Goal: Browse casually: Explore the website without a specific task or goal

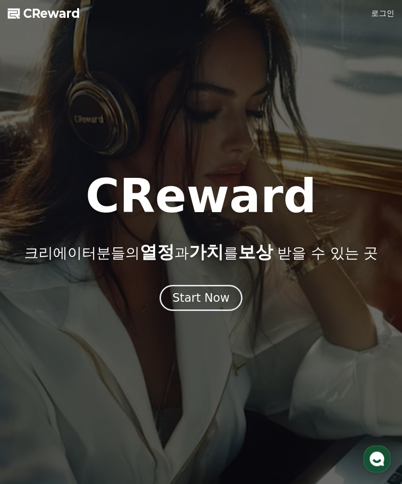
click at [43, 14] on span "CReward" at bounding box center [51, 13] width 57 height 15
click at [218, 290] on button "Start Now" at bounding box center [201, 298] width 83 height 26
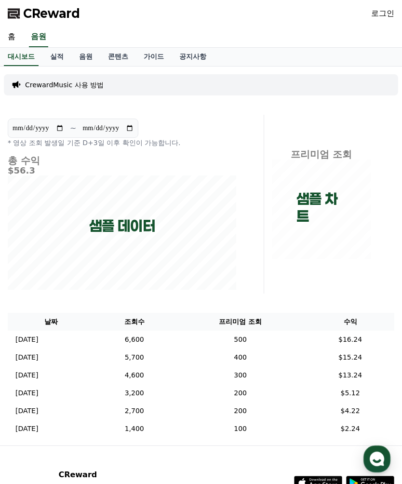
click at [116, 56] on link "콘텐츠" at bounding box center [118, 57] width 36 height 18
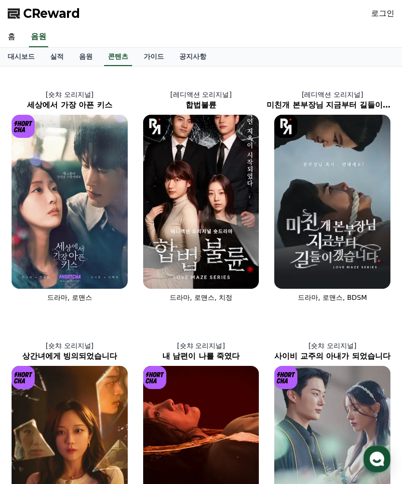
click at [37, 234] on img at bounding box center [70, 202] width 116 height 174
